Goal: Check status: Check status

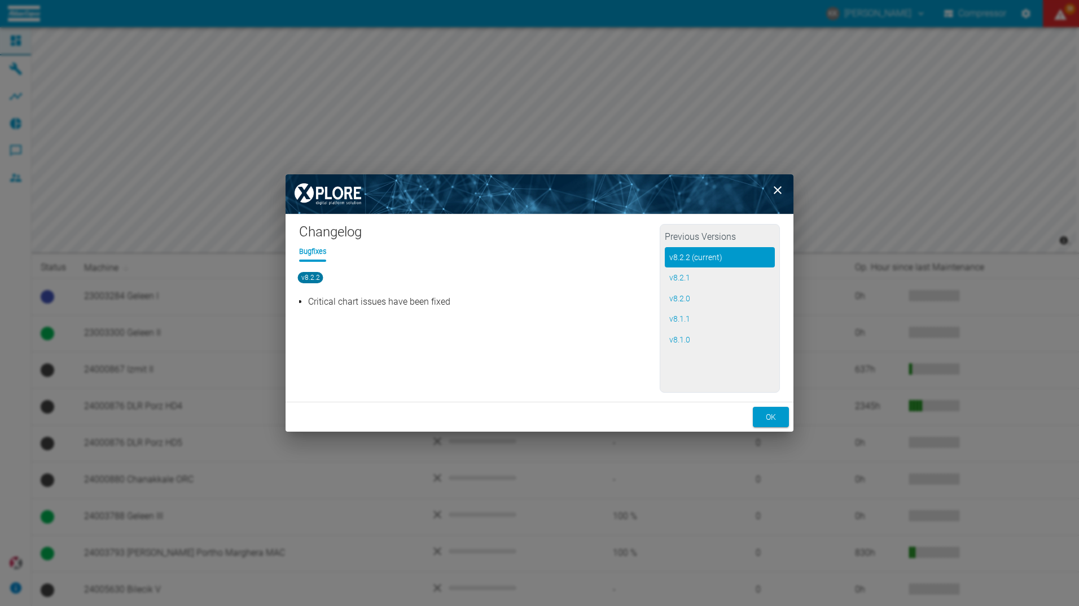
click at [769, 416] on button "ok" at bounding box center [771, 417] width 36 height 21
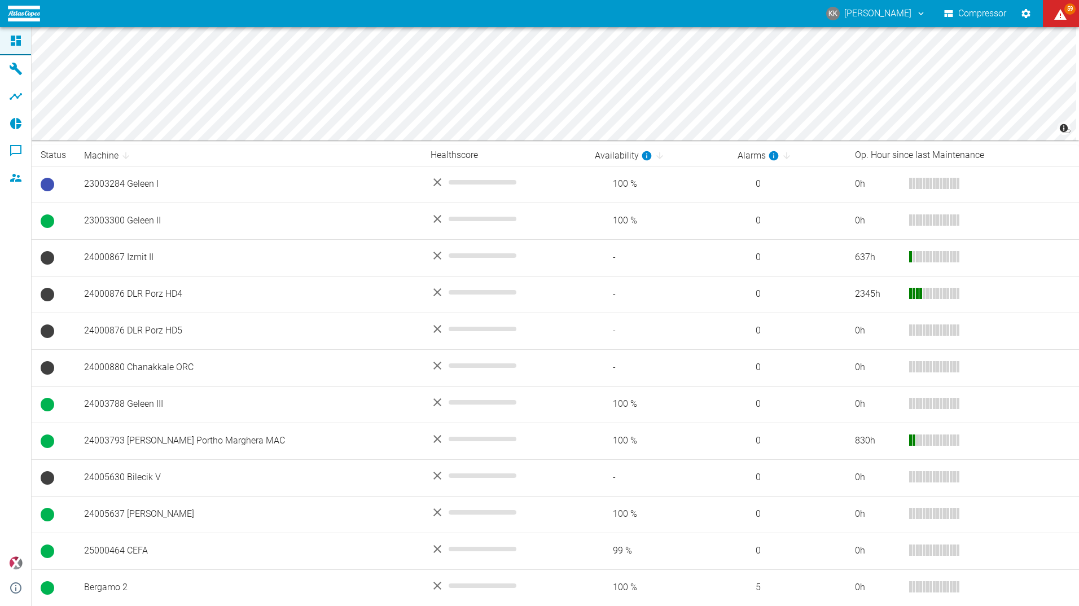
scroll to position [150, 0]
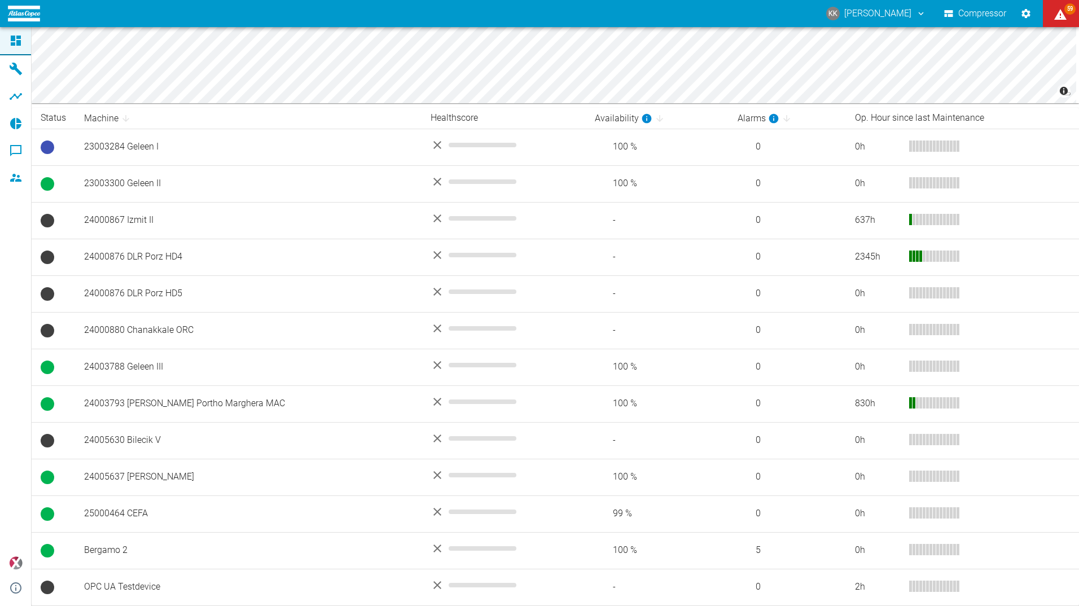
click at [115, 221] on td "24000867 Izmit II" at bounding box center [248, 220] width 347 height 37
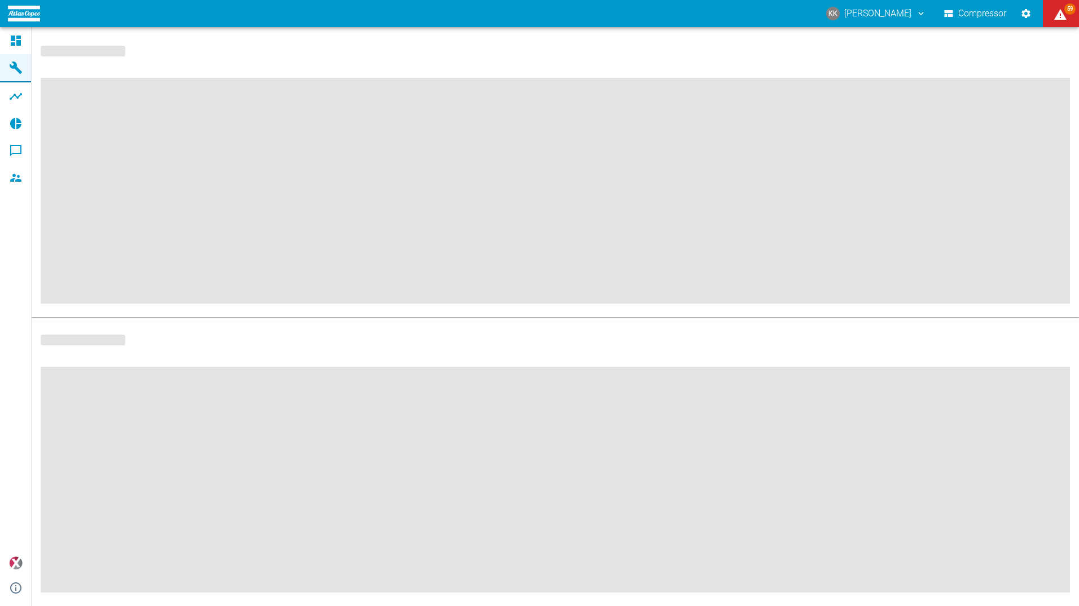
scroll to position [51, 0]
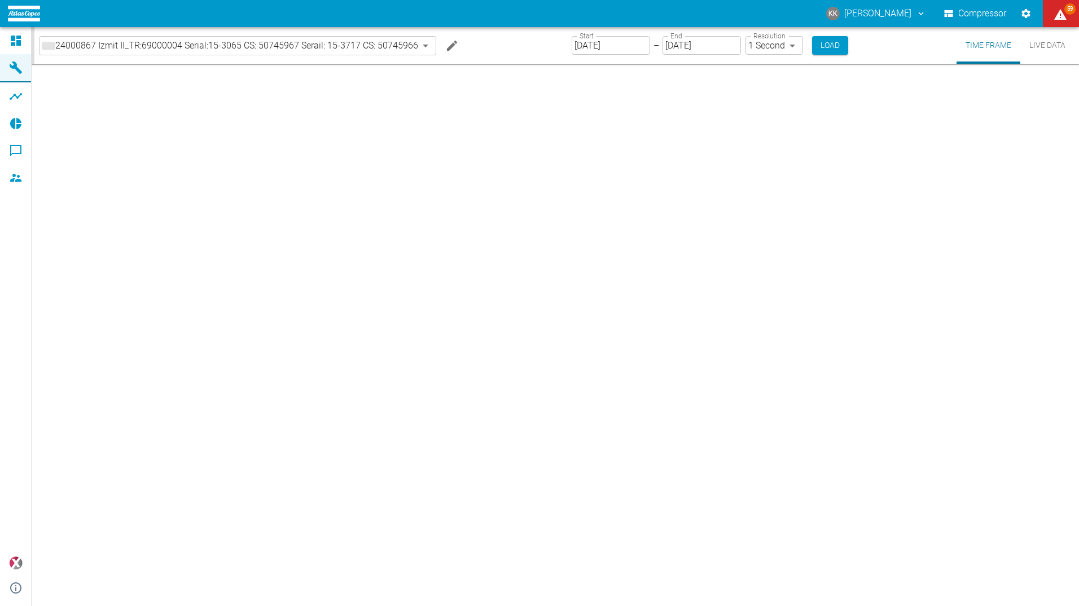
type input "2min"
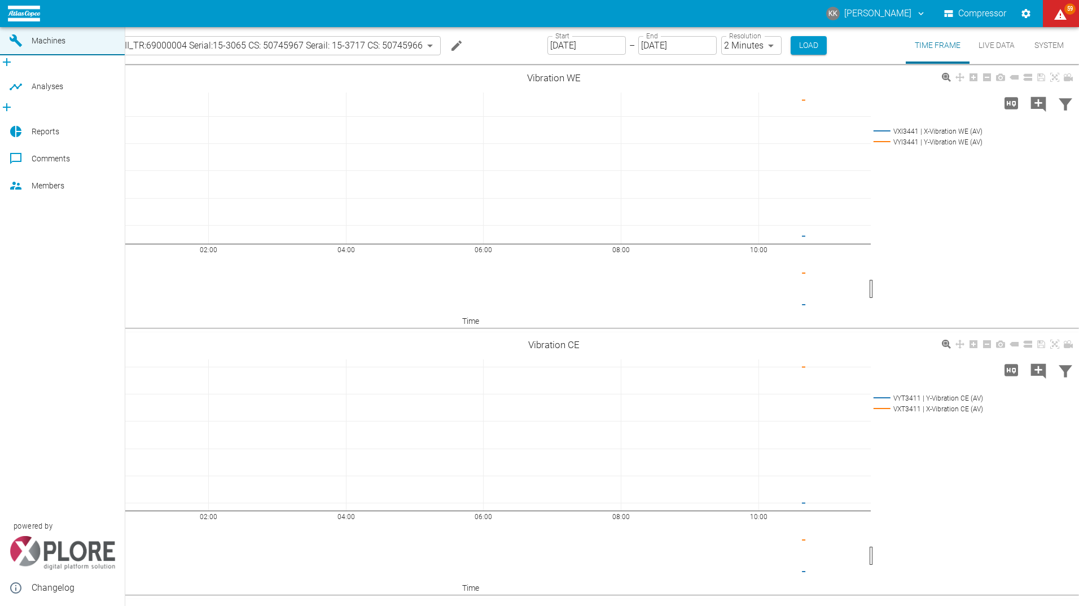
click at [41, 18] on span "Dashboard" at bounding box center [51, 13] width 39 height 9
